Goal: Information Seeking & Learning: Learn about a topic

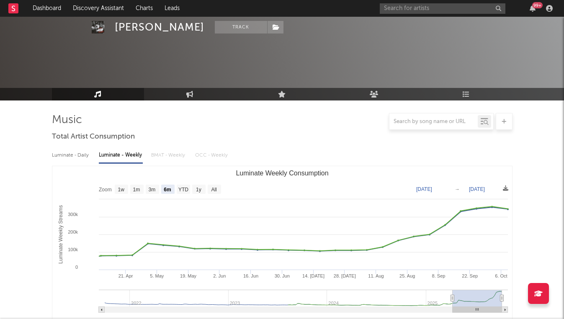
select select "6m"
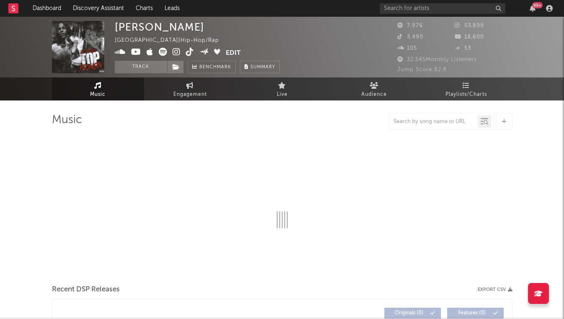
select select "6m"
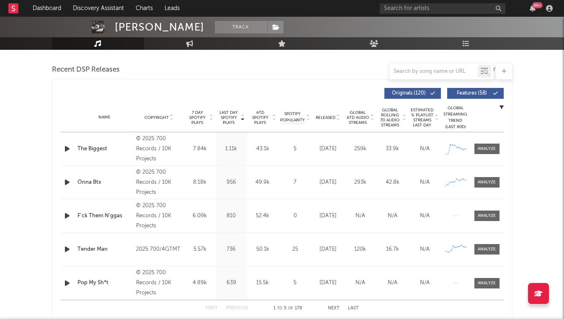
scroll to position [288, 0]
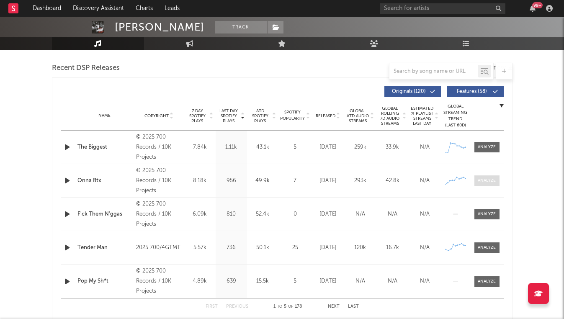
click at [475, 180] on span at bounding box center [486, 180] width 25 height 10
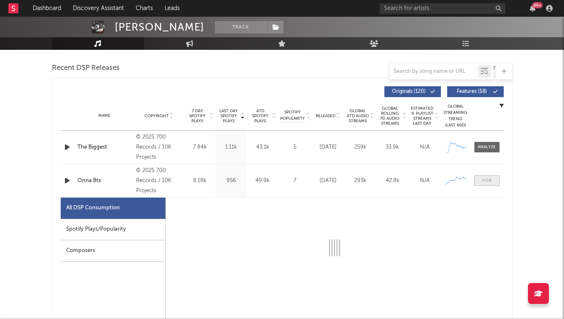
select select "1w"
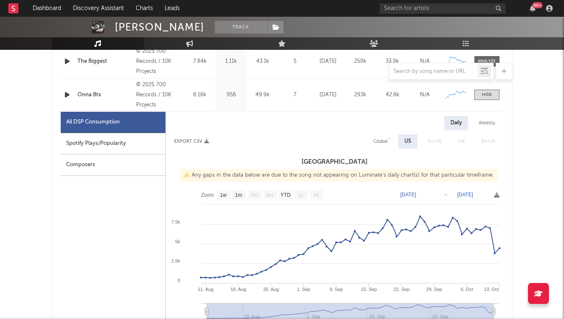
scroll to position [383, 0]
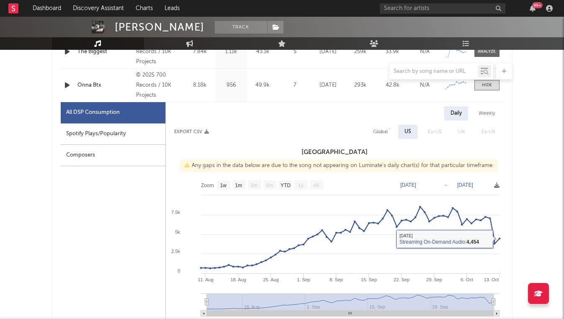
click at [493, 116] on div "Weekly" at bounding box center [486, 113] width 29 height 14
select select "1w"
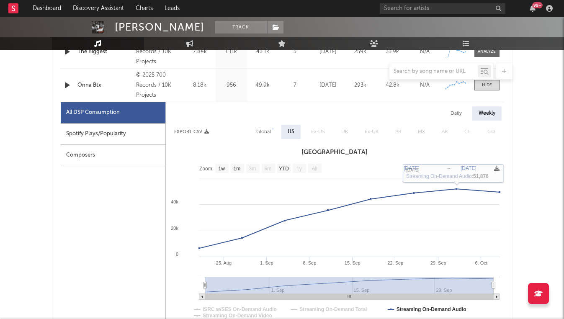
click at [462, 112] on div "Daily" at bounding box center [456, 113] width 24 height 14
select select "1w"
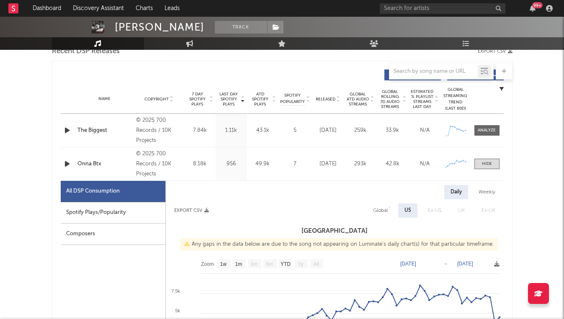
scroll to position [270, 0]
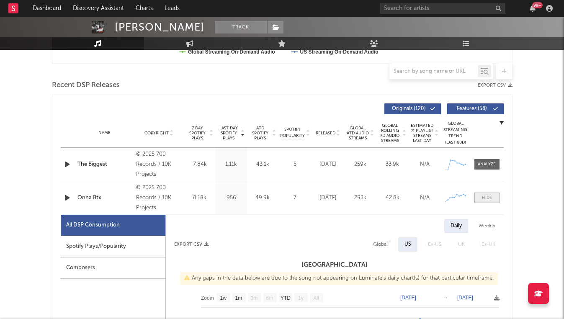
click at [490, 200] on div at bounding box center [487, 198] width 10 height 6
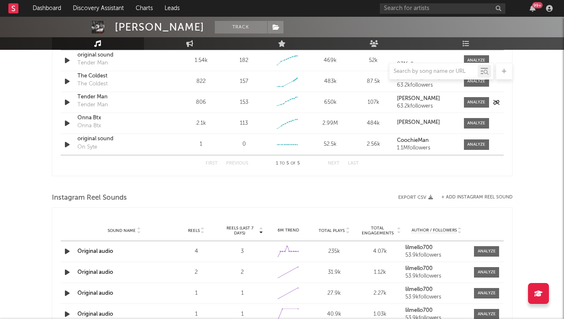
scroll to position [692, 0]
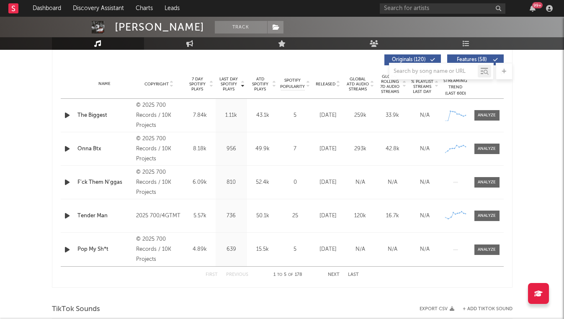
select select "6m"
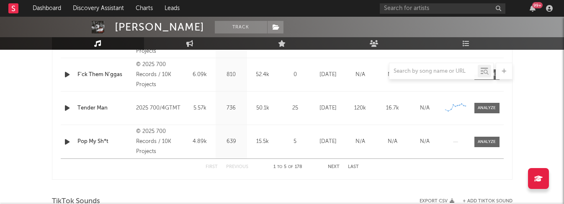
scroll to position [413, 0]
